Goal: Transaction & Acquisition: Purchase product/service

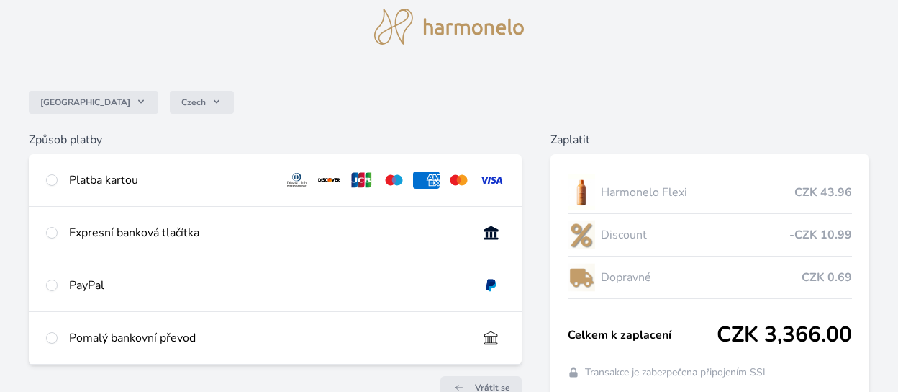
scroll to position [72, 0]
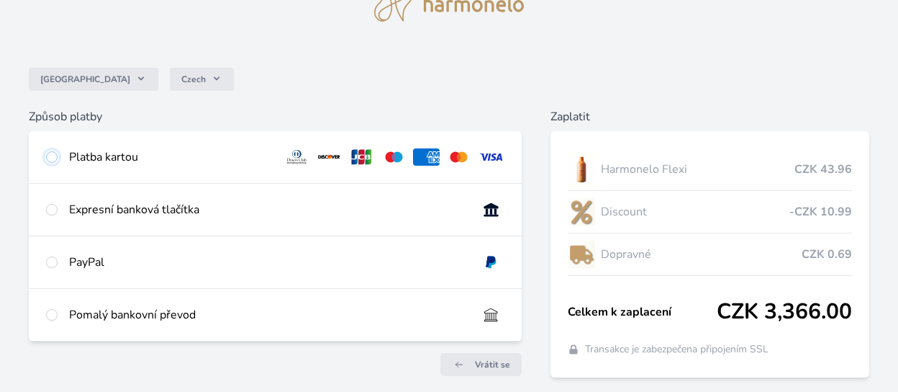
click at [50, 159] on input "radio" at bounding box center [52, 157] width 12 height 12
radio input "true"
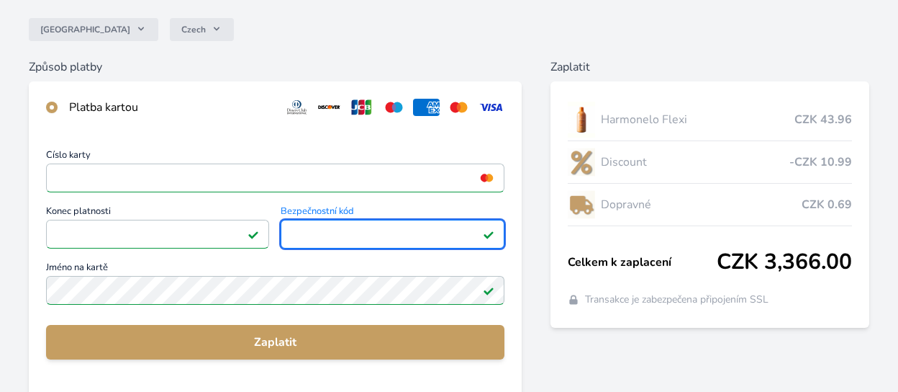
scroll to position [144, 0]
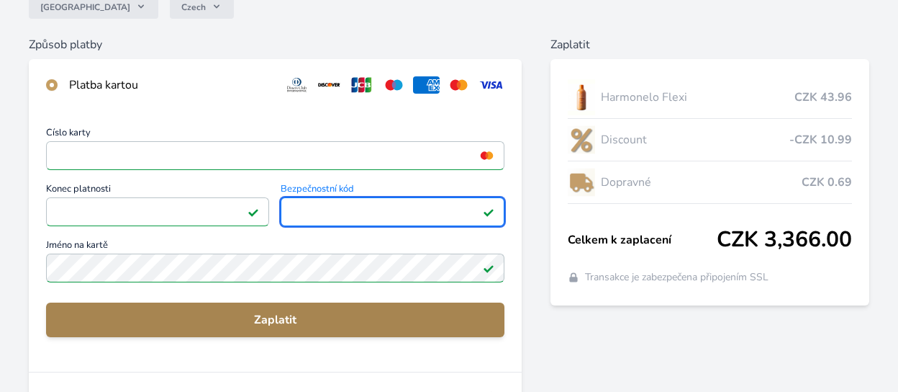
click at [360, 306] on button "Zaplatit" at bounding box center [275, 319] width 459 height 35
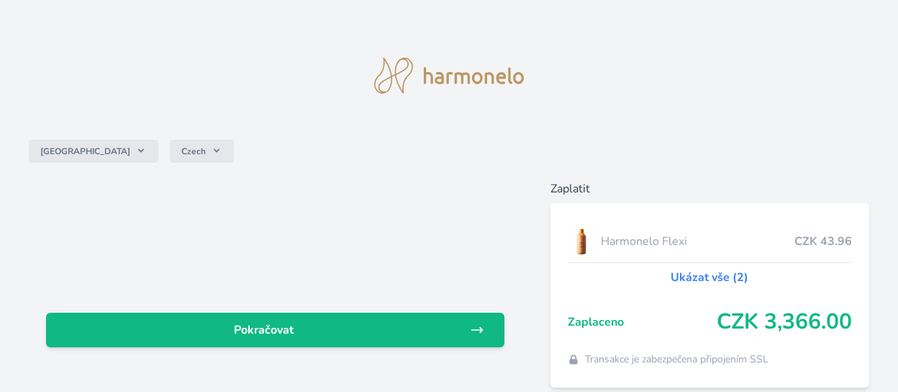
scroll to position [59, 0]
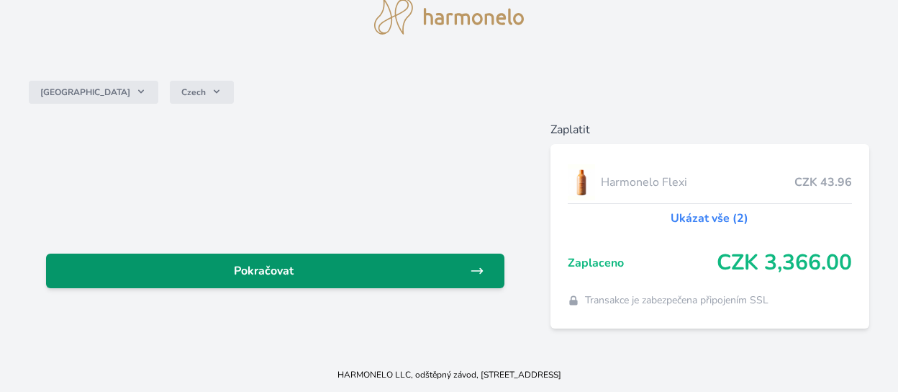
click at [263, 276] on span "Pokračovat" at bounding box center [264, 270] width 412 height 17
